Goal: Task Accomplishment & Management: Use online tool/utility

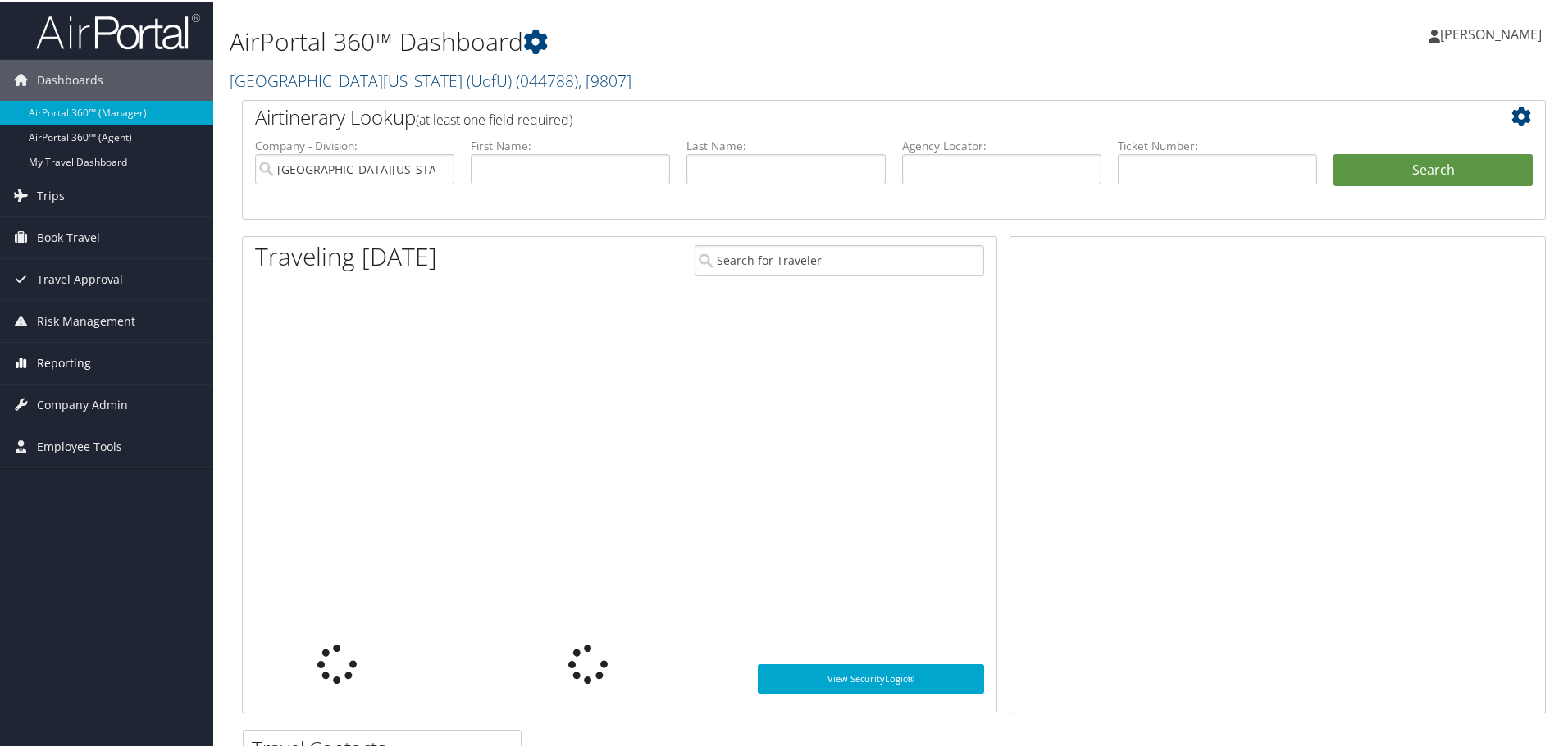
click at [60, 365] on span "Reporting" at bounding box center [64, 361] width 54 height 41
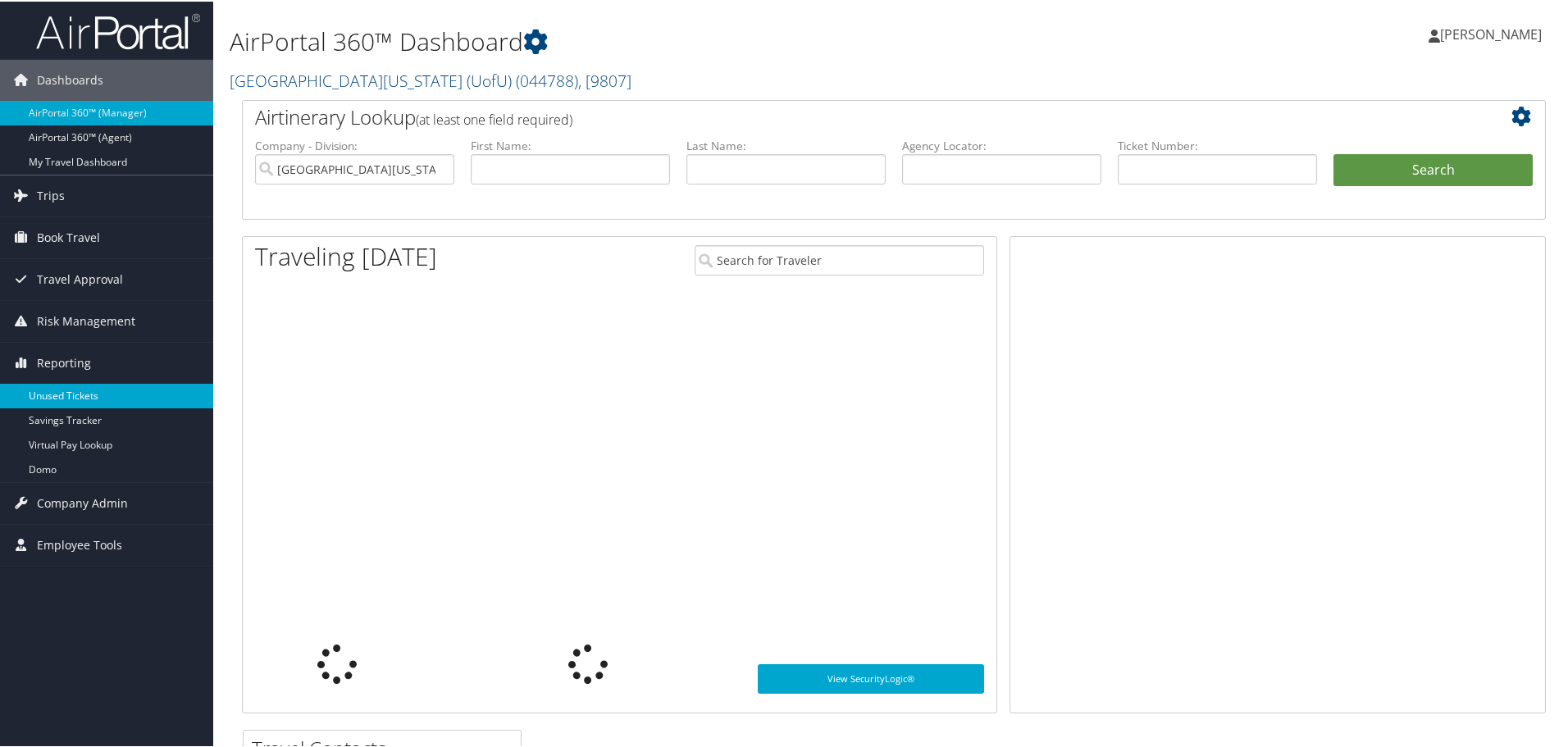
click at [64, 392] on link "Unused Tickets" at bounding box center [106, 394] width 214 height 24
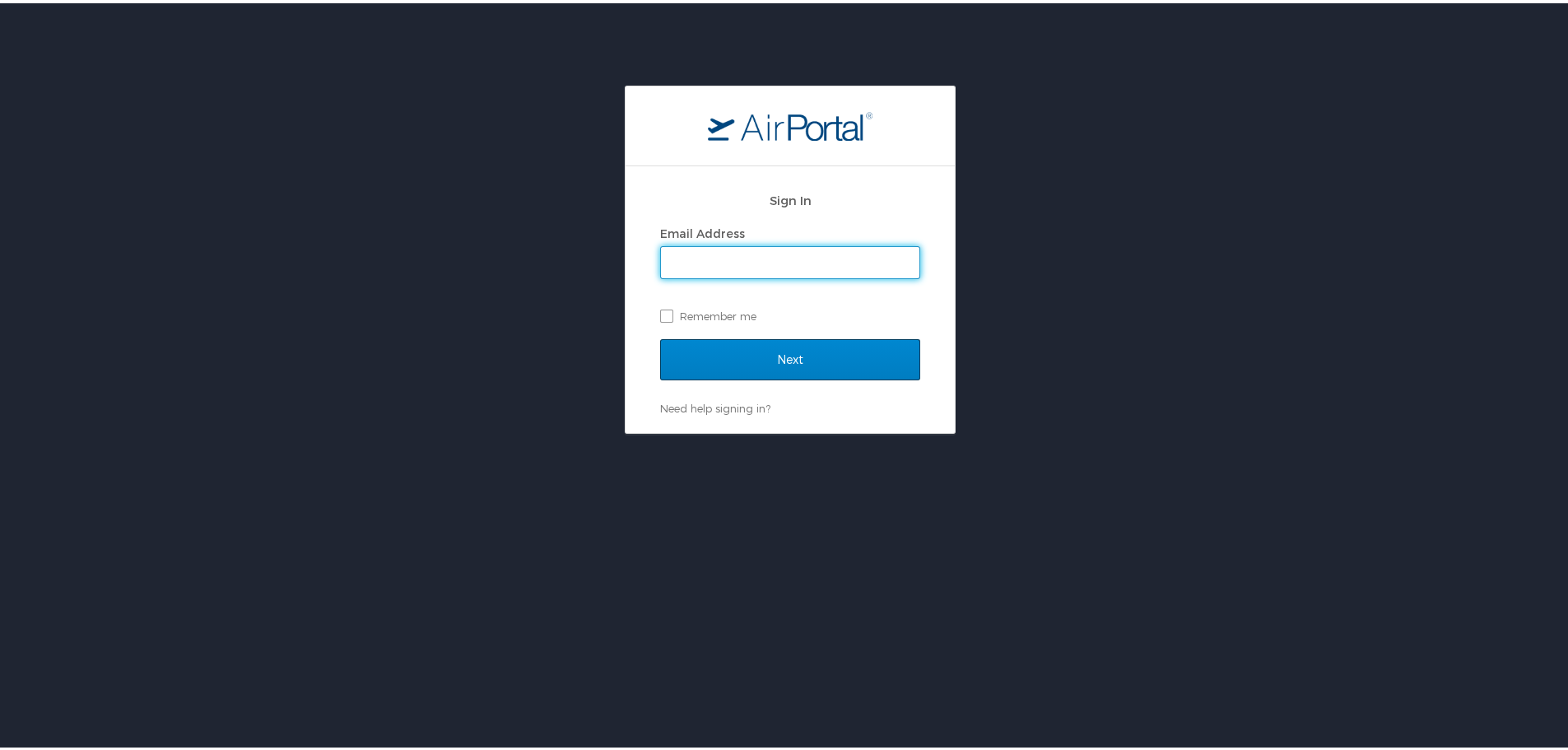
type input "[PERSON_NAME][EMAIL_ADDRESS][PERSON_NAME][DOMAIN_NAME]"
click at [772, 362] on input "Next" at bounding box center [790, 356] width 260 height 41
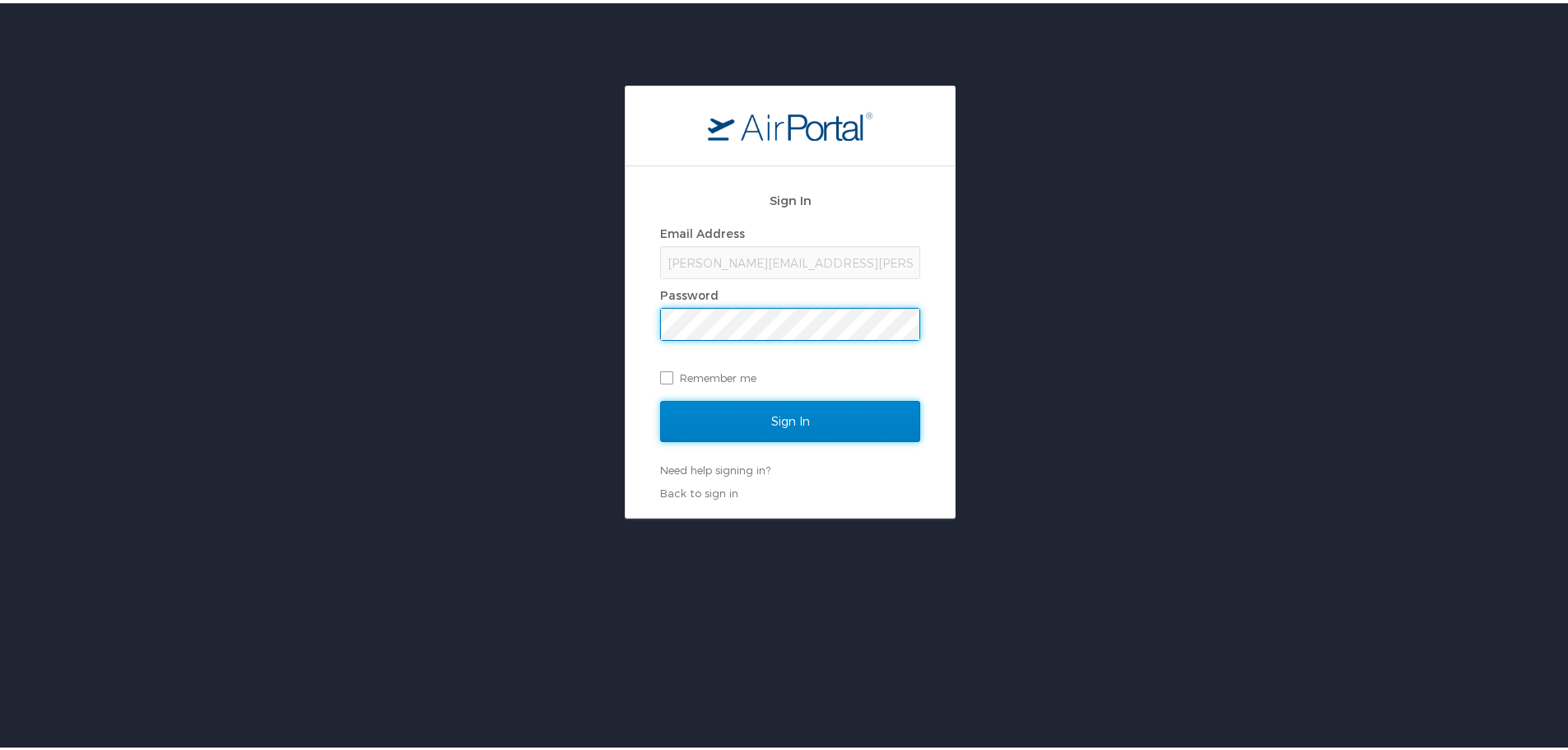
click at [787, 412] on input "Sign In" at bounding box center [790, 418] width 260 height 41
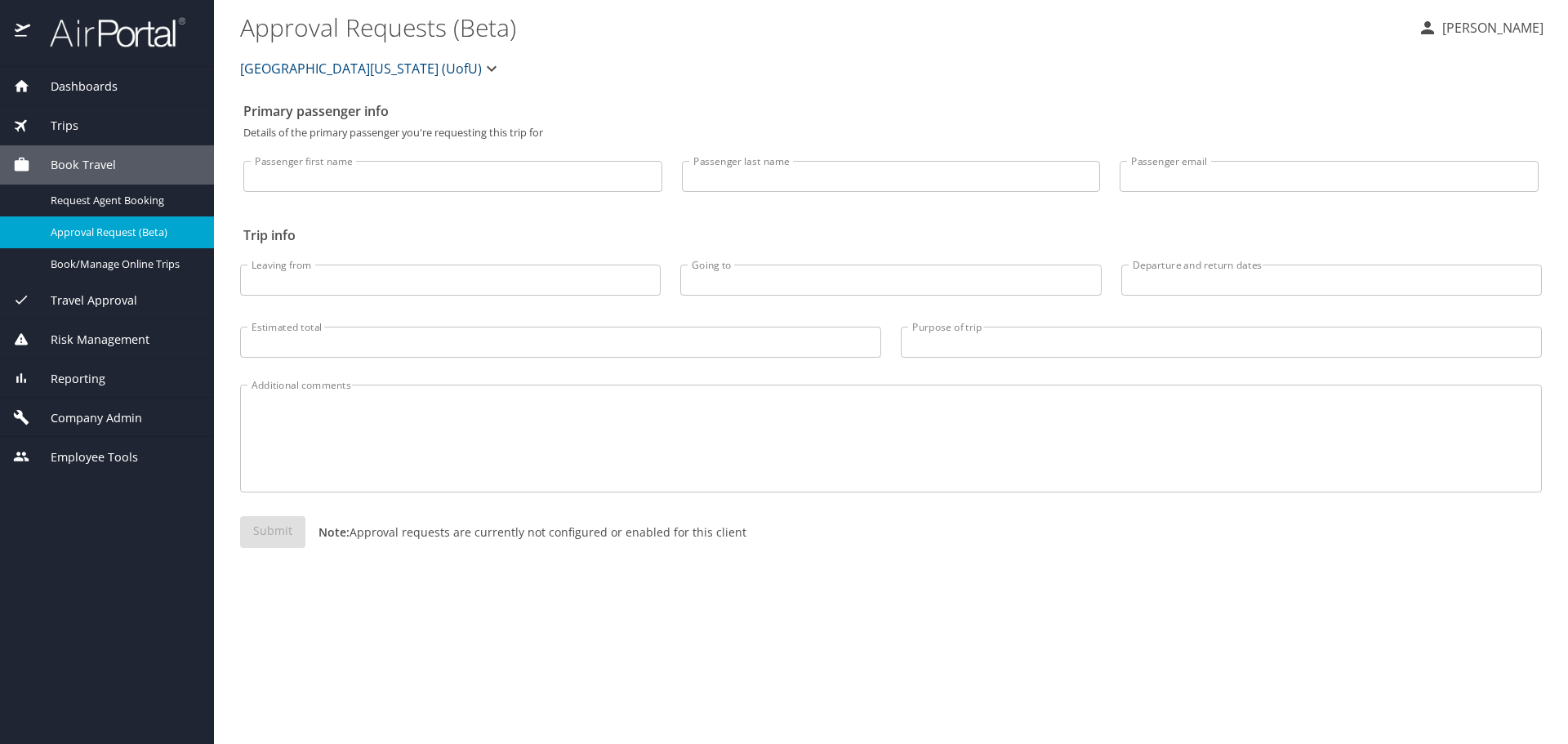
click at [102, 370] on span "Reporting" at bounding box center [67, 378] width 75 height 18
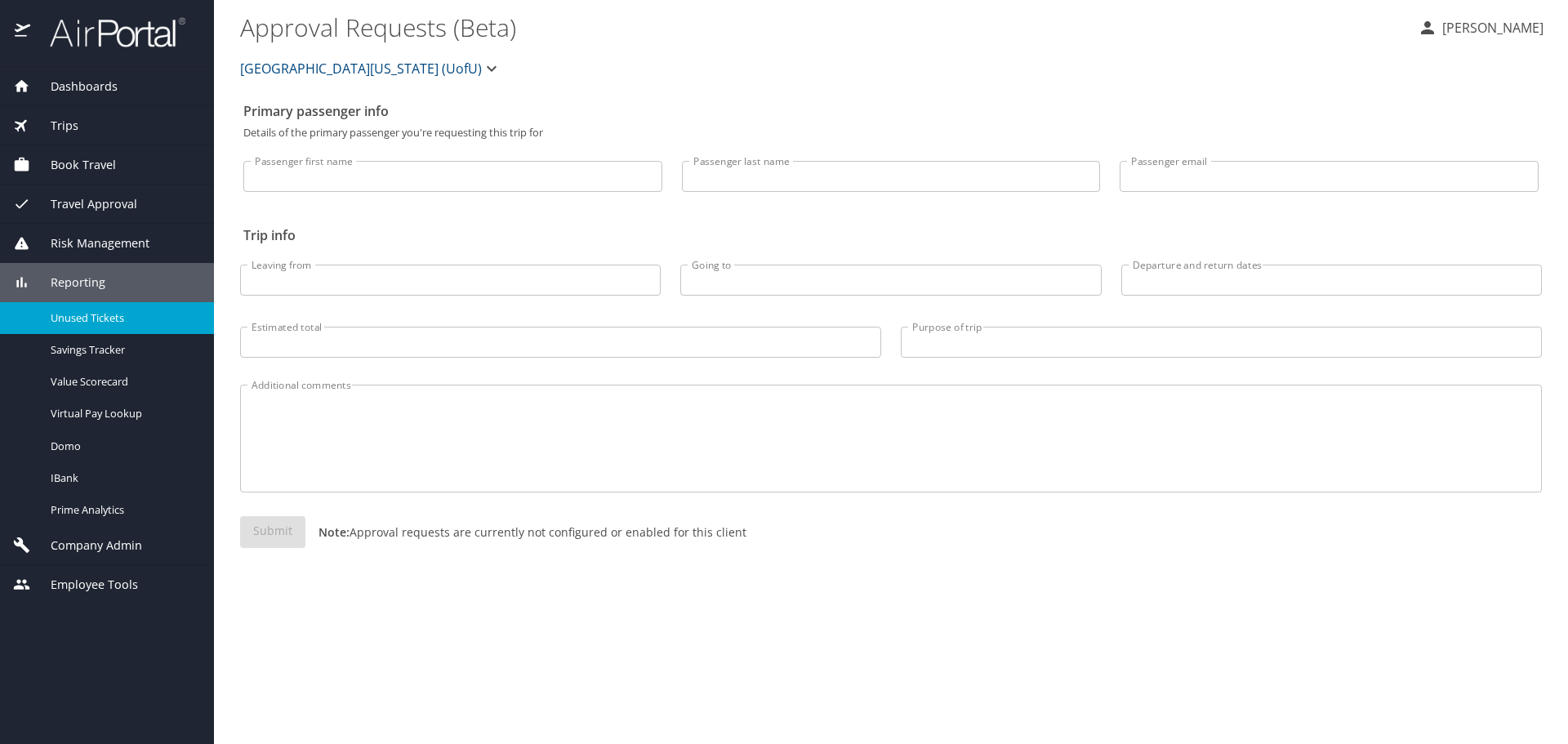
click at [103, 323] on span "Unused Tickets" at bounding box center [122, 319] width 143 height 15
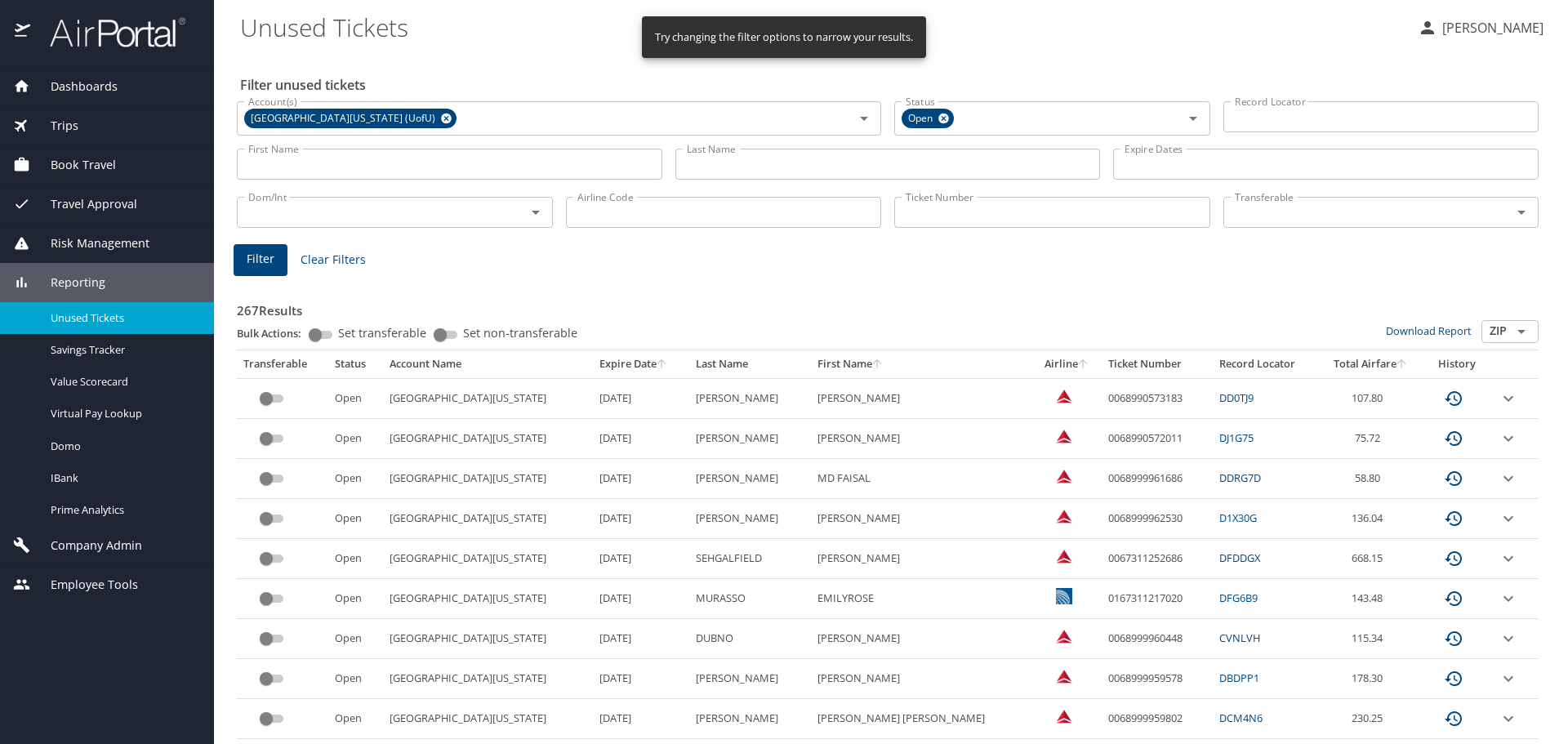
click at [1255, 209] on input "Transferable" at bounding box center [1357, 213] width 258 height 21
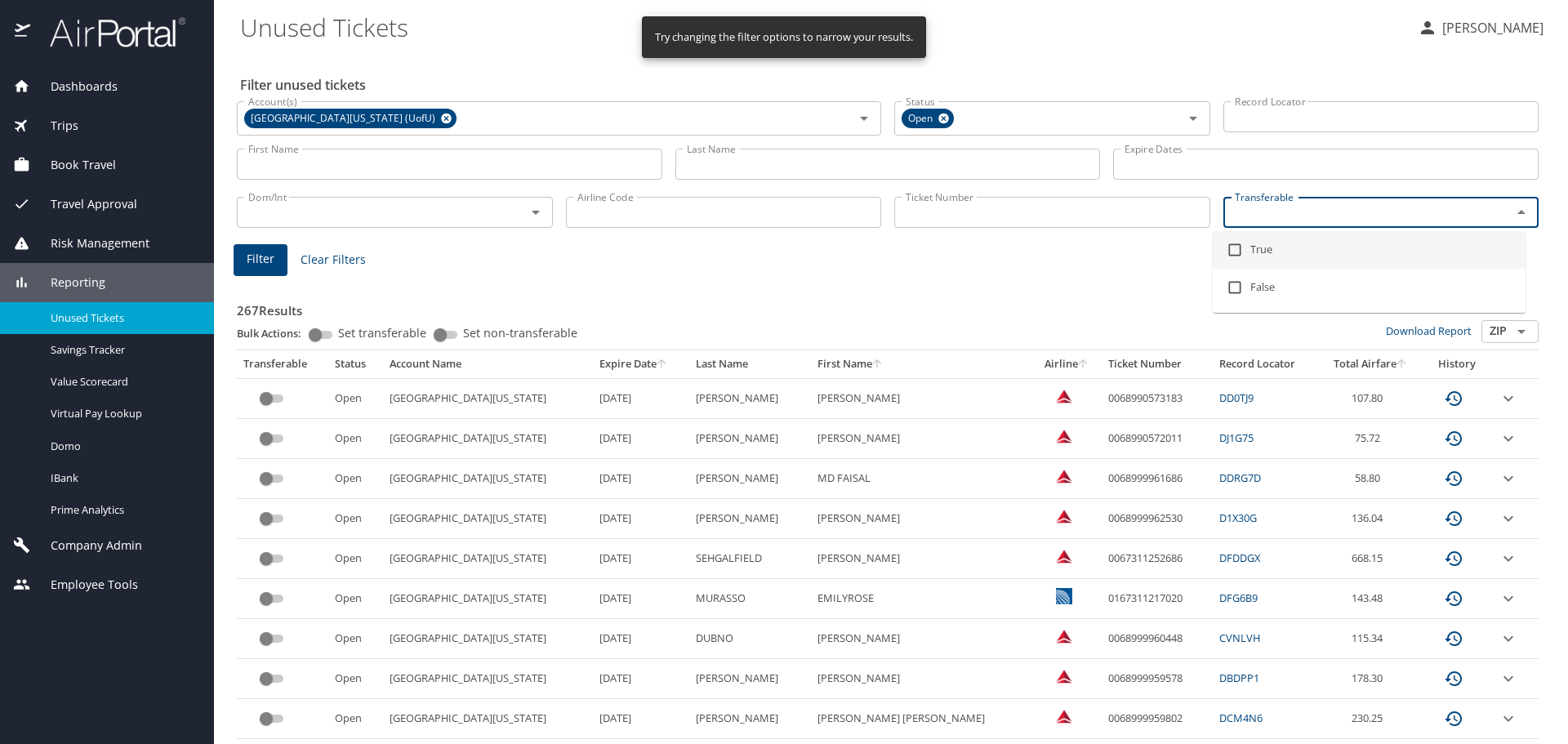
click at [1230, 250] on input "checkbox" at bounding box center [1234, 250] width 31 height 31
checkbox input "true"
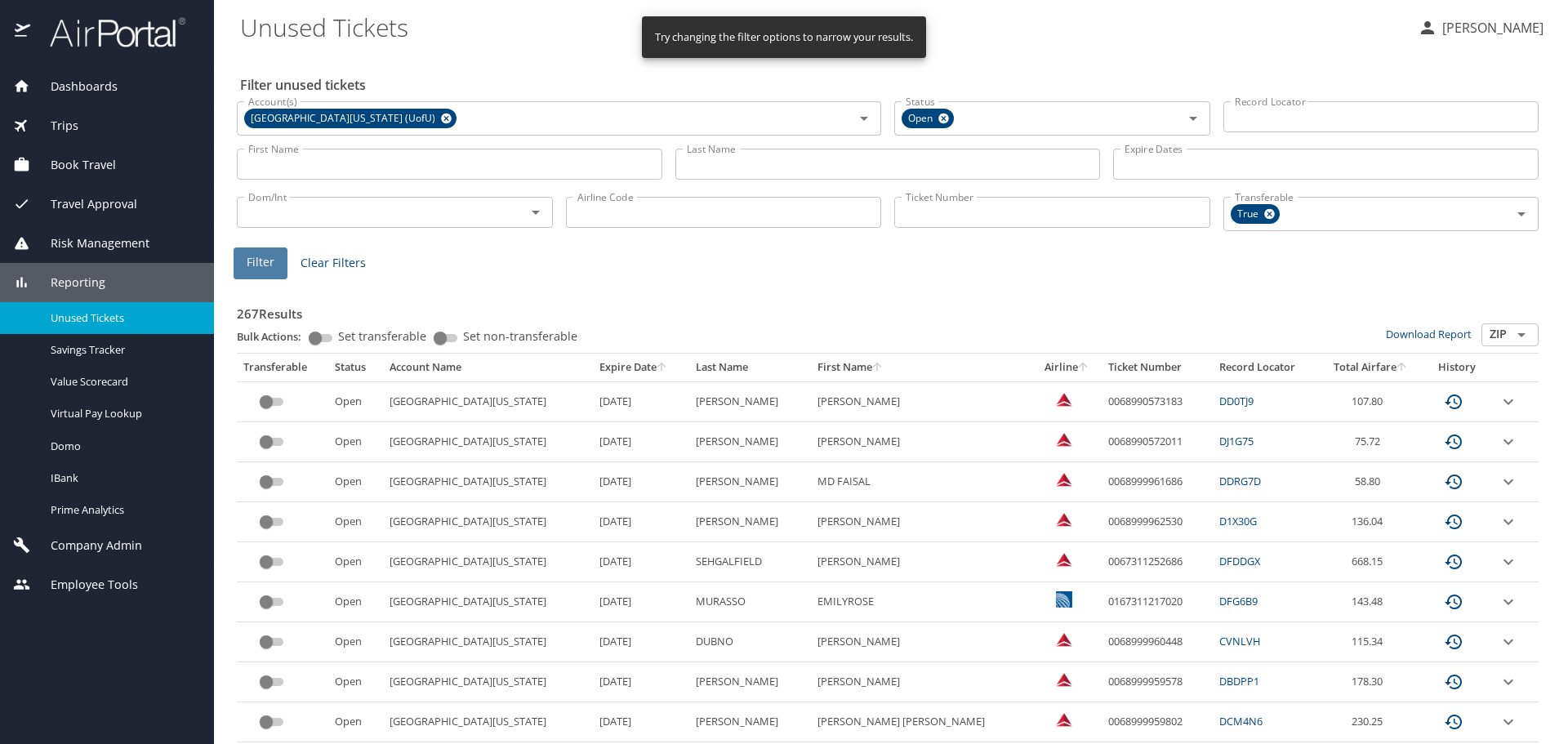
click at [248, 261] on span "Filter" at bounding box center [260, 262] width 28 height 20
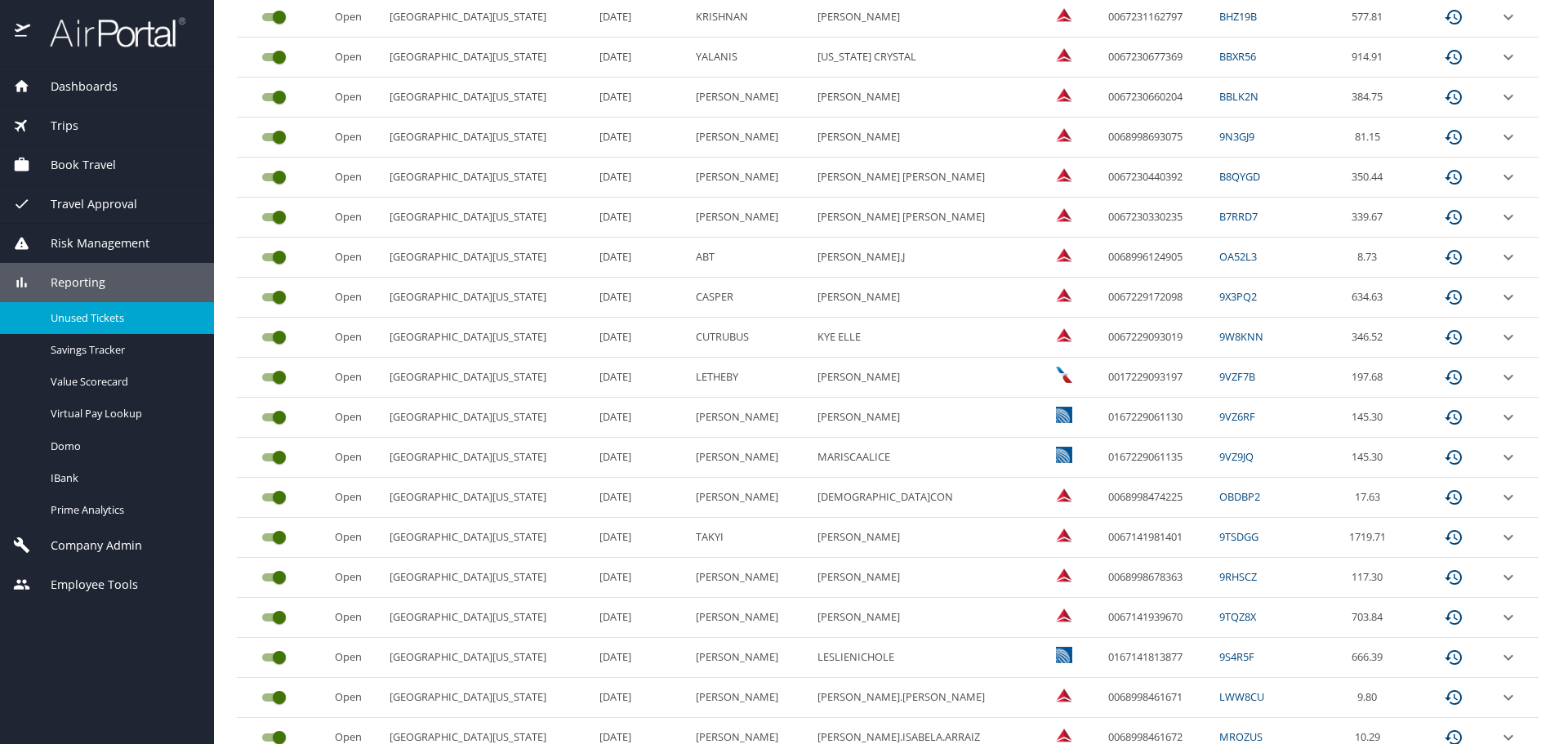
scroll to position [688, 0]
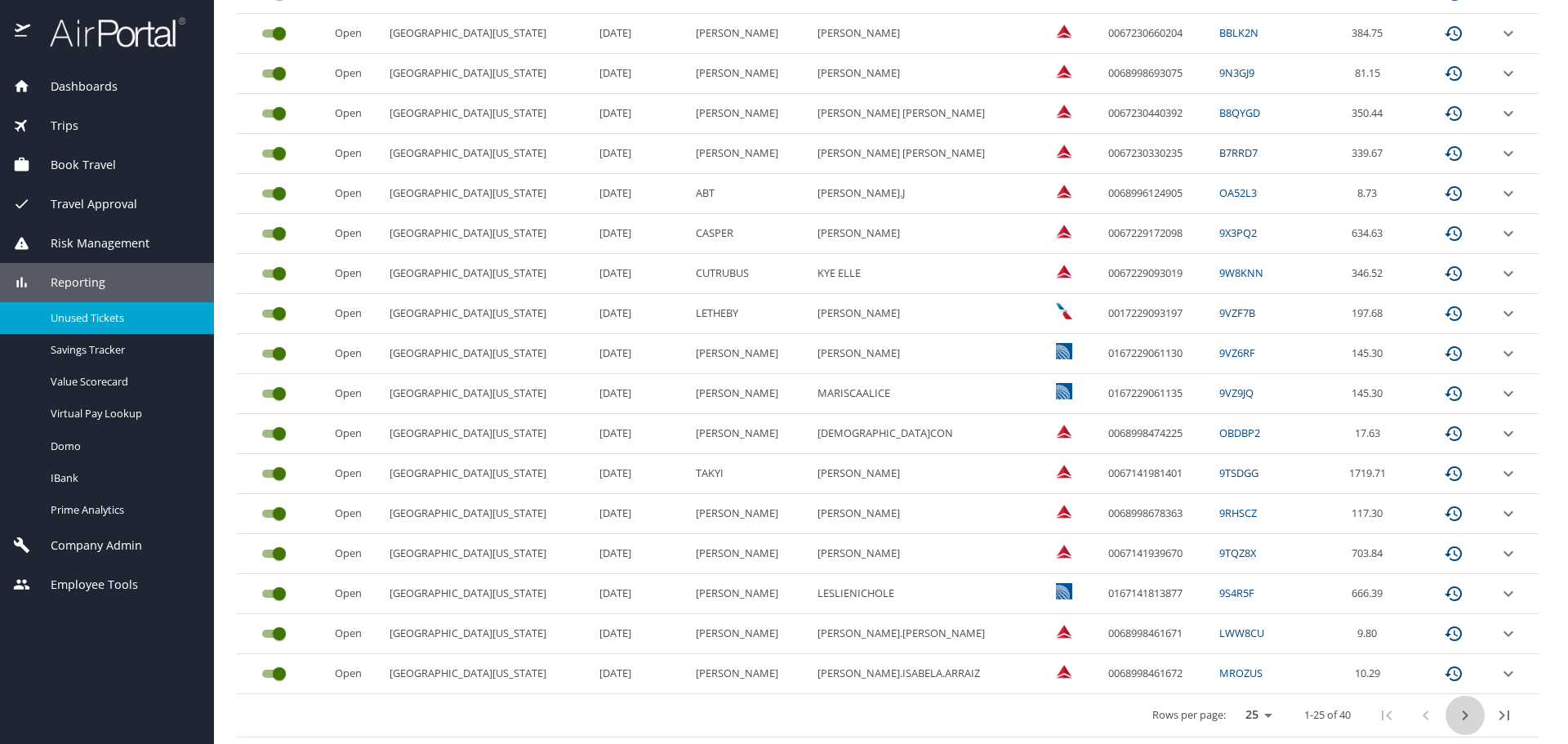
click at [1462, 718] on icon "next page" at bounding box center [1465, 715] width 6 height 10
